Goal: Task Accomplishment & Management: Manage account settings

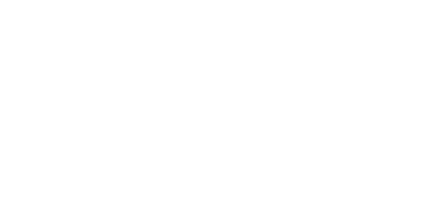
select select "*"
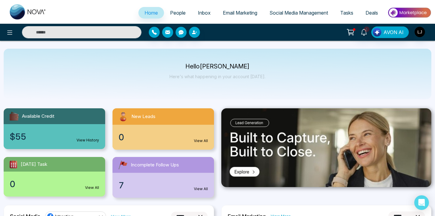
click at [292, 9] on link "Social Media Management" at bounding box center [298, 13] width 71 height 12
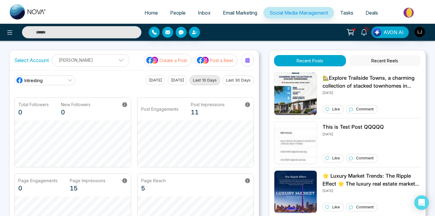
click at [117, 58] on p "[PERSON_NAME]" at bounding box center [91, 60] width 70 height 10
click at [214, 34] on div at bounding box center [199, 32] width 101 height 11
click at [90, 57] on p "[PERSON_NAME]" at bounding box center [91, 60] width 70 height 10
click at [126, 49] on div "Home People Inbox Email Marketing Social Media Management Tasks Deals 1 AVON AI…" at bounding box center [217, 206] width 435 height 412
click at [115, 64] on p "[PERSON_NAME]" at bounding box center [91, 60] width 70 height 10
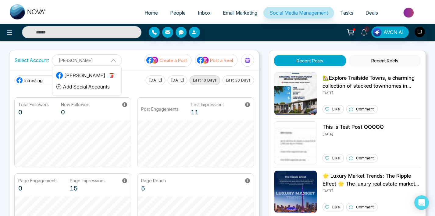
click at [113, 72] on button "button" at bounding box center [111, 76] width 13 height 10
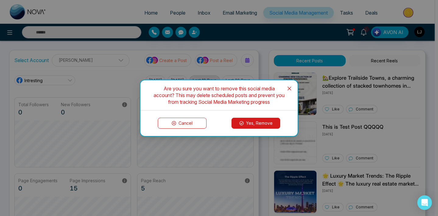
click at [252, 124] on button "Yes, Remove" at bounding box center [255, 123] width 49 height 11
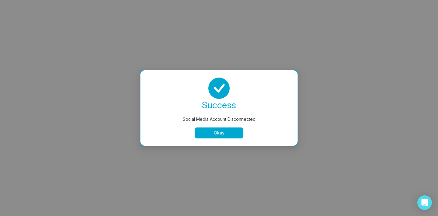
click at [215, 134] on button "Okay" at bounding box center [219, 133] width 49 height 11
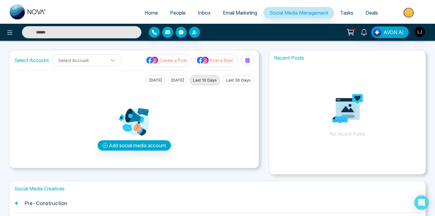
click at [238, 39] on div "AVON AI" at bounding box center [217, 32] width 435 height 17
click at [142, 145] on button "Add social media account" at bounding box center [133, 145] width 73 height 10
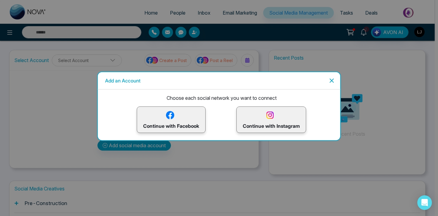
click at [287, 125] on p "Continue with Instagram" at bounding box center [271, 120] width 57 height 20
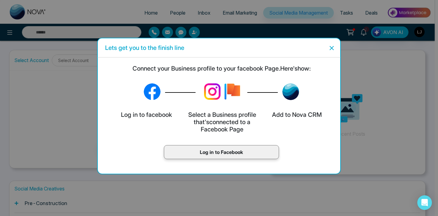
click at [216, 160] on div "Log in to Facebook" at bounding box center [222, 153] width 238 height 26
click at [217, 156] on div "Log in to Facebook" at bounding box center [221, 152] width 115 height 14
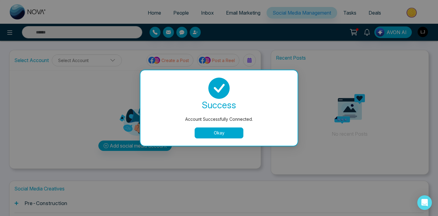
click at [217, 135] on button "Okay" at bounding box center [219, 133] width 49 height 11
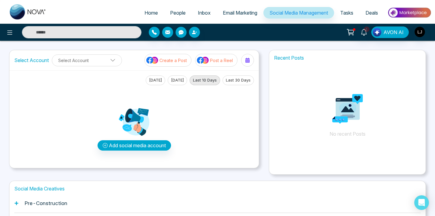
click at [275, 30] on div "1 AVON AI" at bounding box center [344, 32] width 174 height 12
click at [283, 33] on div "1 AVON AI" at bounding box center [344, 32] width 174 height 12
click at [111, 62] on icon at bounding box center [112, 60] width 5 height 5
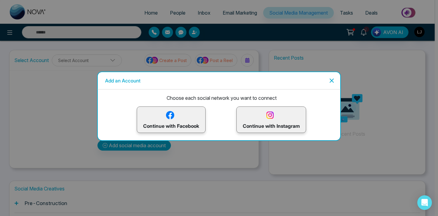
click at [329, 82] on icon "Close" at bounding box center [331, 80] width 7 height 7
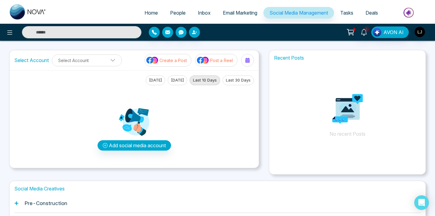
click at [285, 7] on link "Social Media Management" at bounding box center [298, 13] width 71 height 12
click at [110, 58] on button "Select Account" at bounding box center [87, 61] width 70 height 12
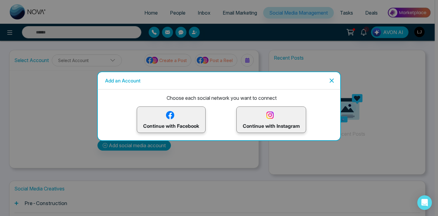
click at [331, 80] on icon "Close" at bounding box center [331, 81] width 4 height 4
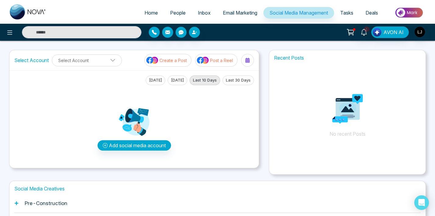
click at [258, 30] on div "1 AVON AI" at bounding box center [344, 32] width 174 height 12
click at [97, 62] on button "Select Account" at bounding box center [87, 61] width 70 height 12
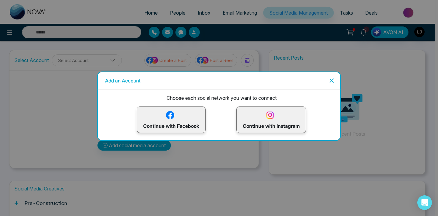
click at [183, 117] on p "Continue with Facebook" at bounding box center [171, 120] width 56 height 20
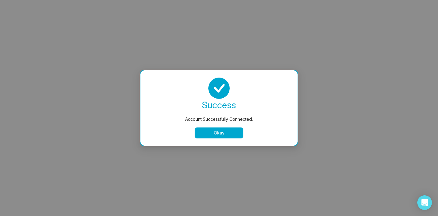
click at [219, 134] on button "Okay" at bounding box center [219, 133] width 49 height 11
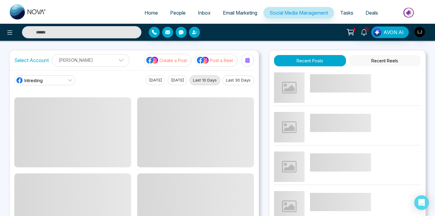
click at [102, 86] on main "Intresting [DATE] [DATE] Last 10 Days Last 30 Days" at bounding box center [133, 160] width 239 height 168
click at [55, 82] on link "Intresting" at bounding box center [44, 81] width 61 height 10
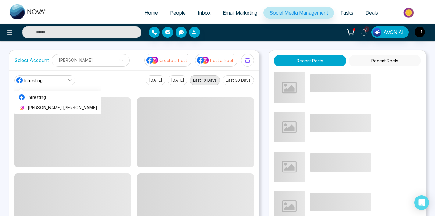
click at [93, 83] on div "Intresting Intresting [PERSON_NAME] [PERSON_NAME] [DATE] [DATE] Last 10 Days La…" at bounding box center [133, 81] width 239 height 10
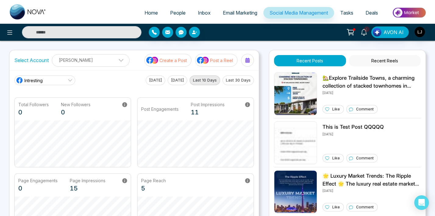
click at [266, 31] on div "1 AVON AI" at bounding box center [344, 32] width 174 height 12
